Goal: Task Accomplishment & Management: Manage account settings

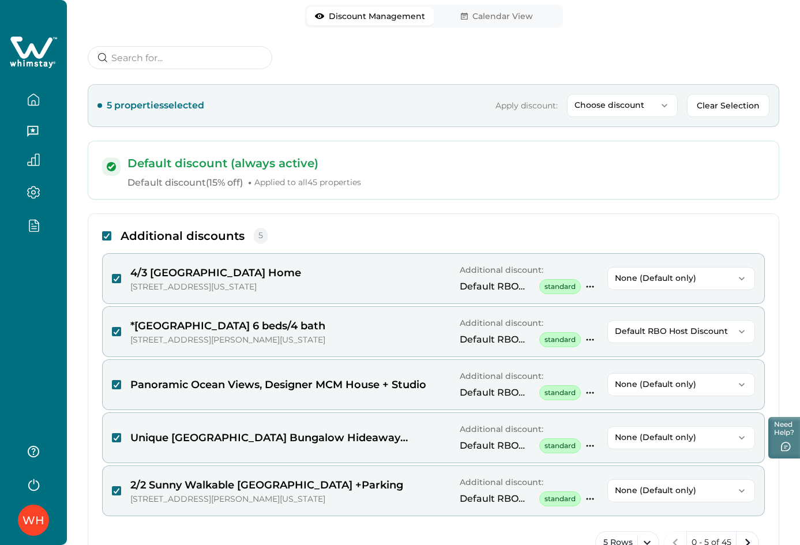
scroll to position [115, 0]
click at [108, 235] on polyline at bounding box center [106, 235] width 5 height 5
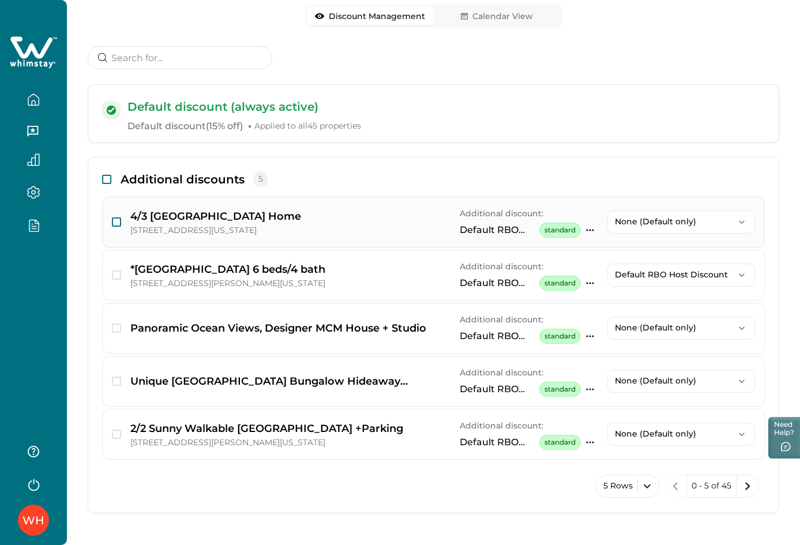
click at [115, 224] on span "button" at bounding box center [116, 221] width 9 height 9
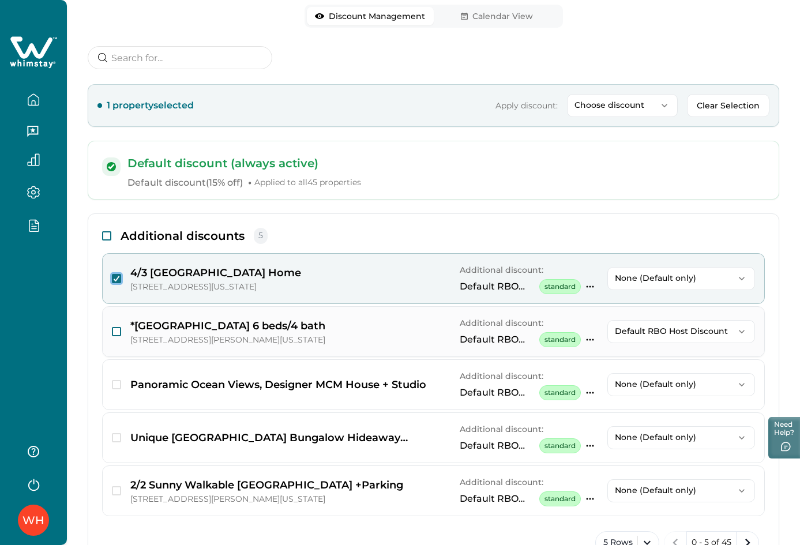
click at [115, 331] on span "button" at bounding box center [116, 331] width 9 height 9
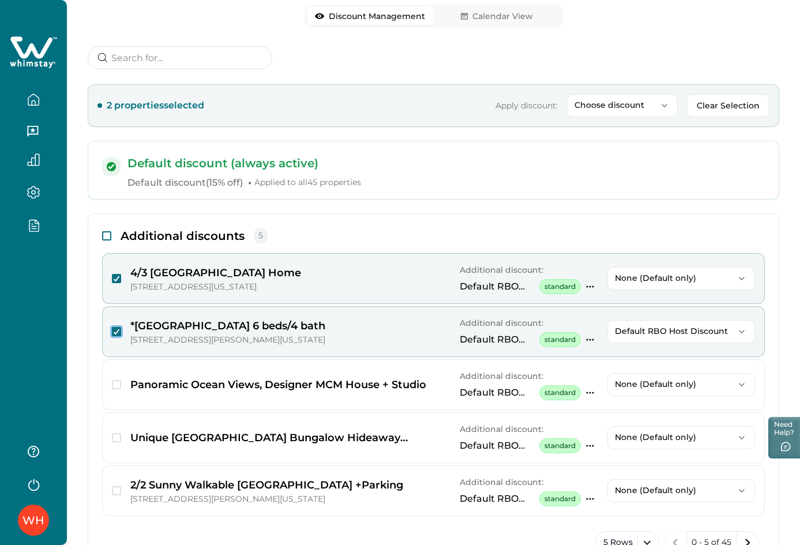
click at [648, 105] on p "Choose discount" at bounding box center [615, 105] width 82 height 10
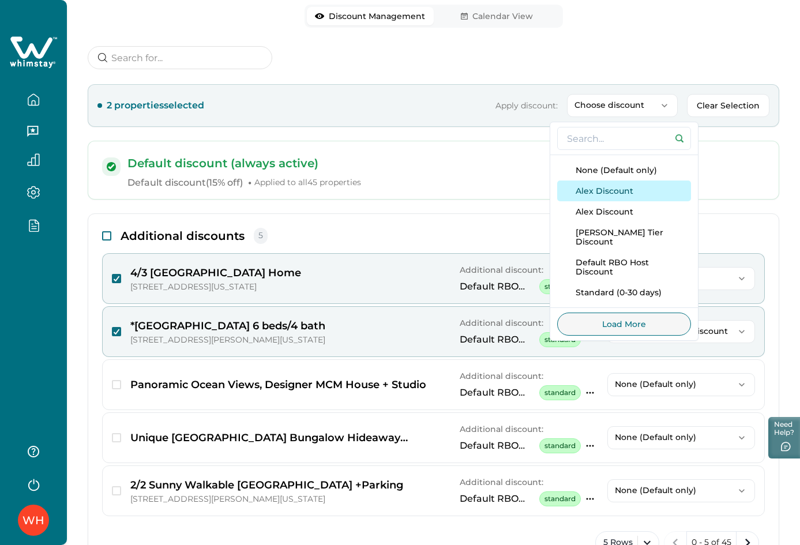
click at [604, 199] on button "Alex Discount" at bounding box center [624, 190] width 134 height 21
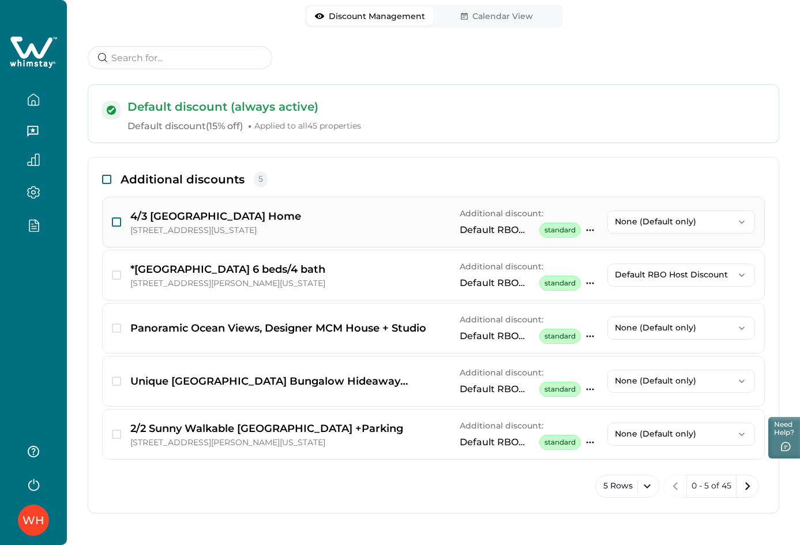
click at [118, 223] on span "button" at bounding box center [116, 221] width 9 height 9
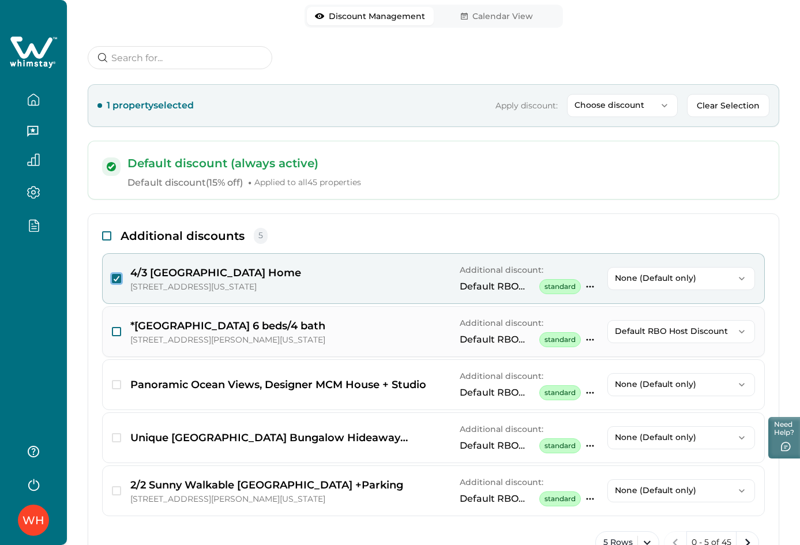
click at [116, 333] on span "button" at bounding box center [116, 331] width 9 height 9
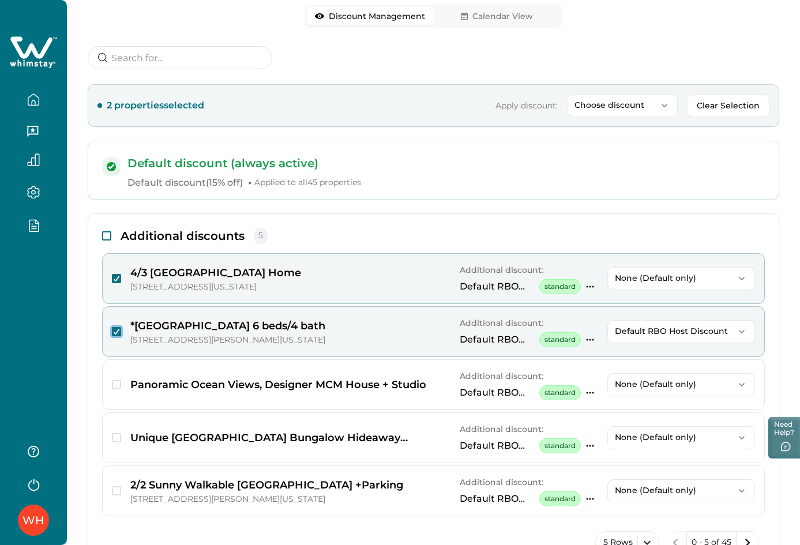
click at [647, 111] on button "Choose discount" at bounding box center [622, 105] width 111 height 23
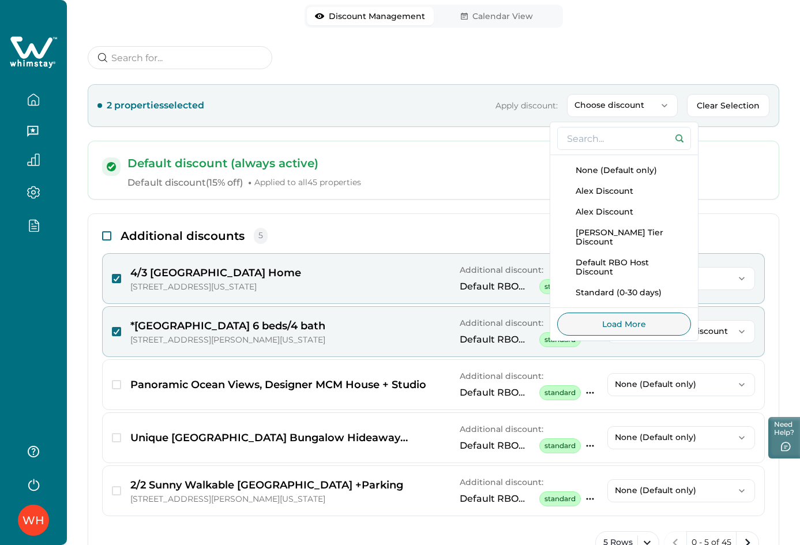
click at [28, 52] on icon at bounding box center [31, 47] width 42 height 22
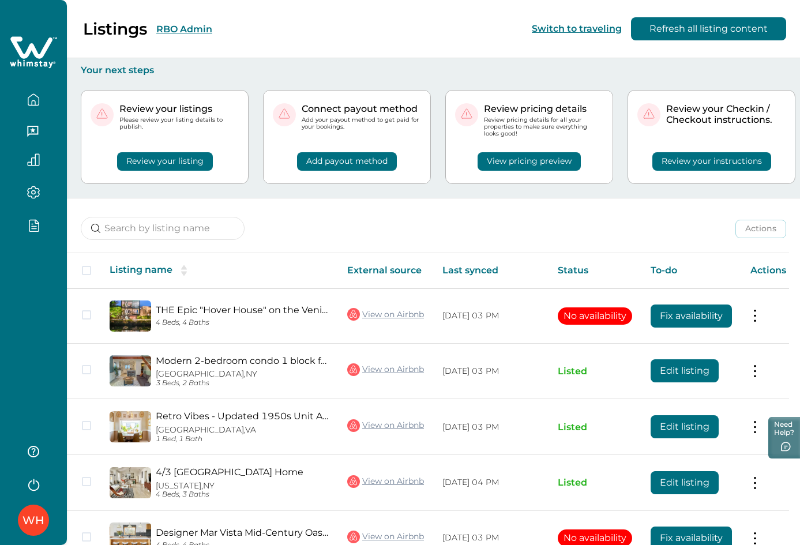
click at [537, 161] on button "View pricing preview" at bounding box center [528, 161] width 103 height 18
